Goal: Information Seeking & Learning: Learn about a topic

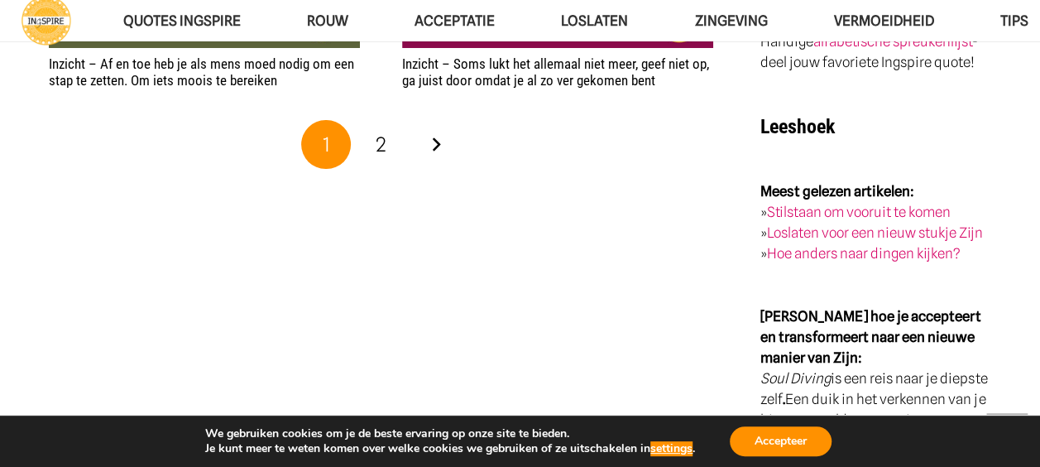
scroll to position [3056, 0]
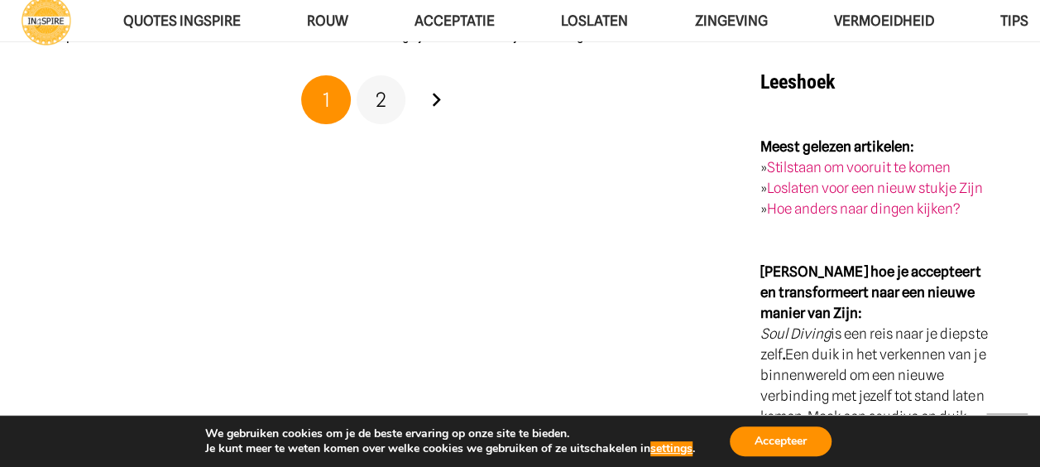
click at [381, 105] on span "2" at bounding box center [381, 100] width 11 height 24
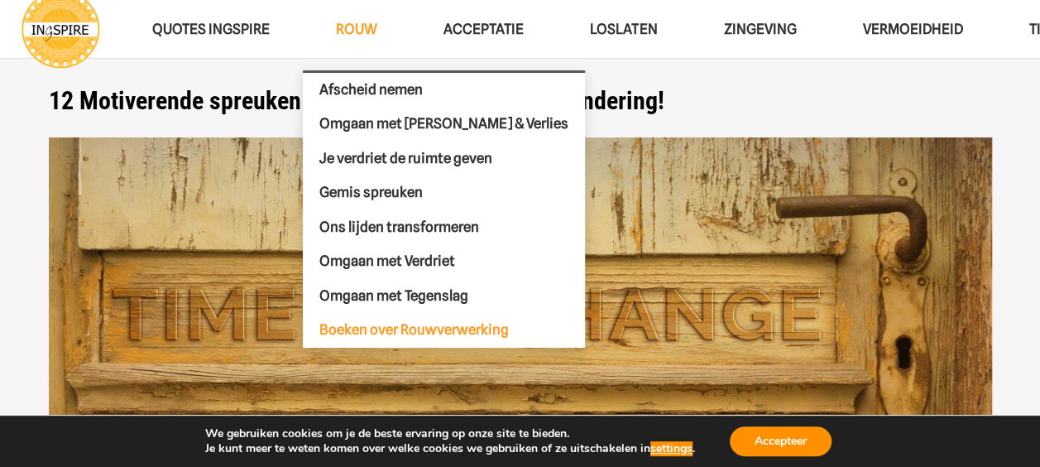
click at [349, 329] on span "Boeken over Rouwverwerking" at bounding box center [413, 329] width 189 height 17
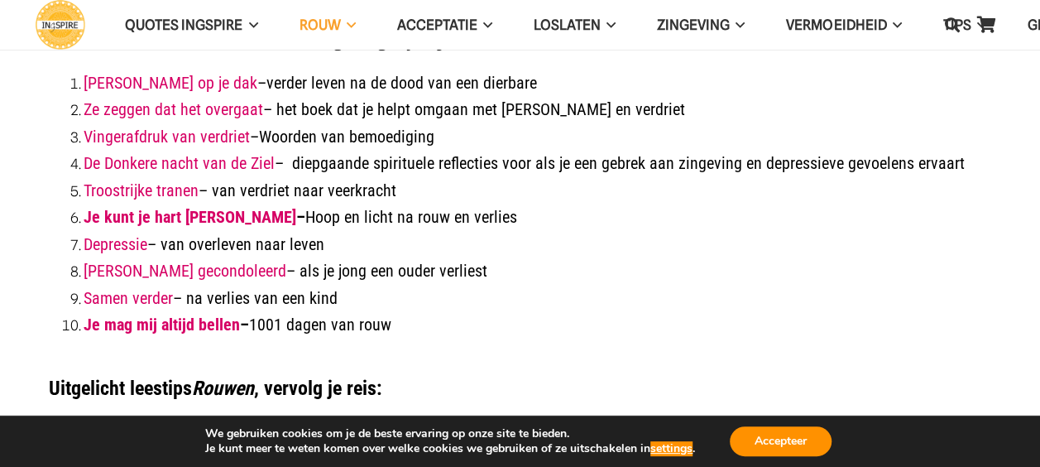
scroll to position [331, 0]
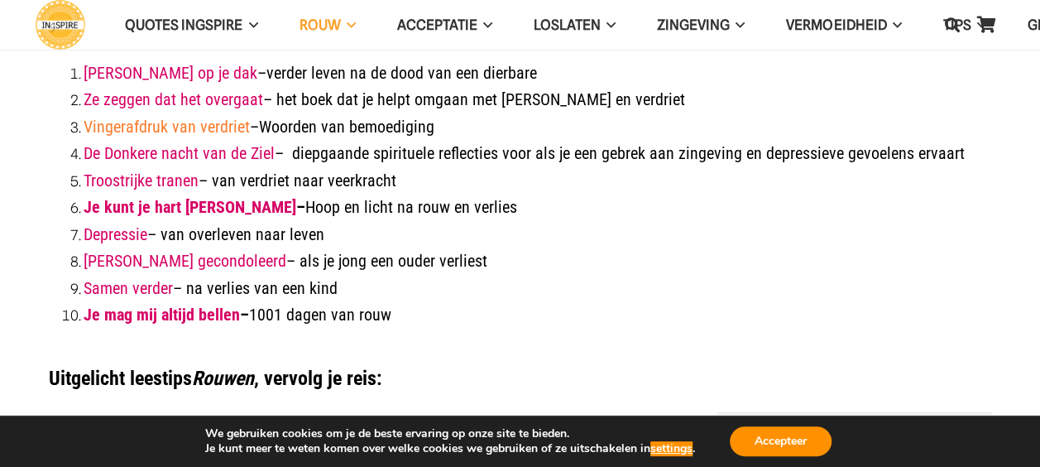
click at [190, 122] on strong "Vingerafdruk van verdriet" at bounding box center [167, 127] width 166 height 20
